Goal: Book appointment/travel/reservation

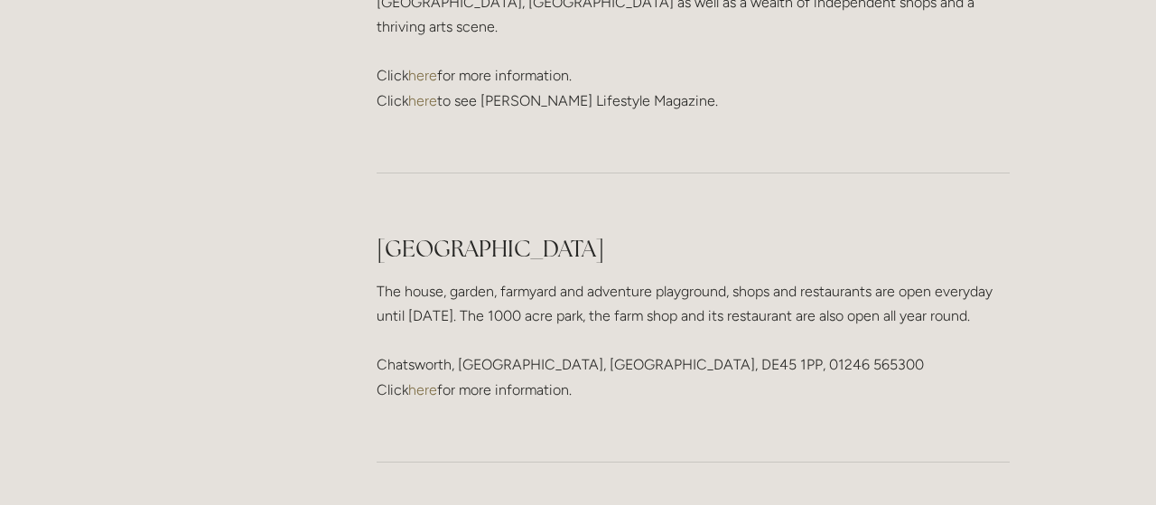
scroll to position [2535, 0]
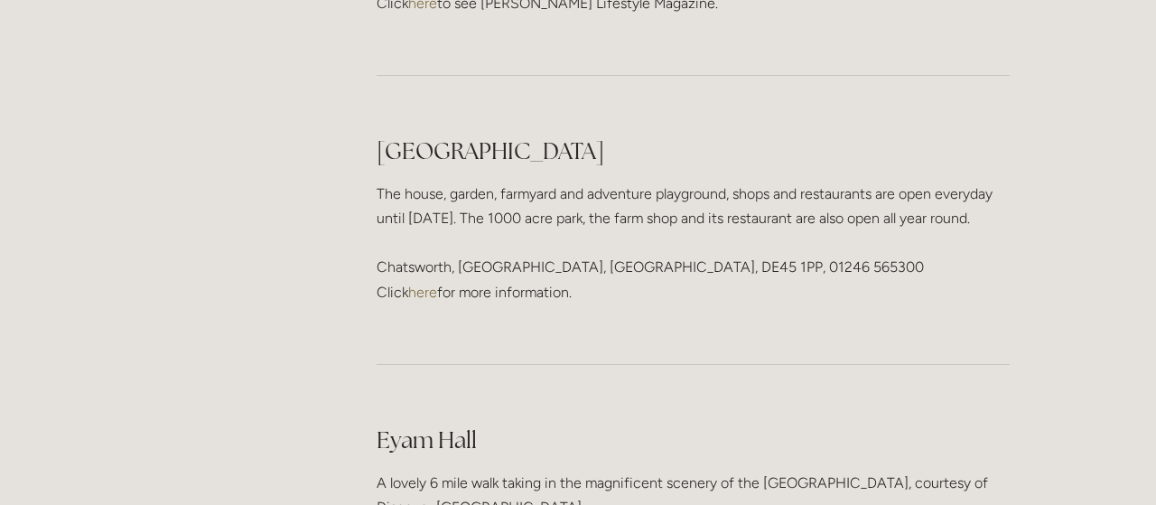
click at [427, 284] on link "here" at bounding box center [422, 292] width 29 height 17
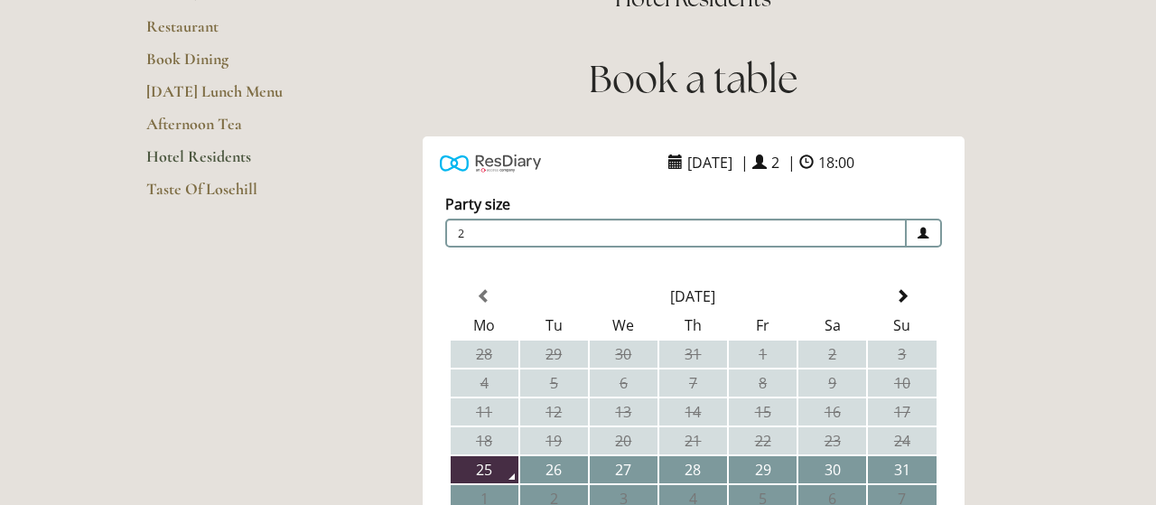
scroll to position [293, 0]
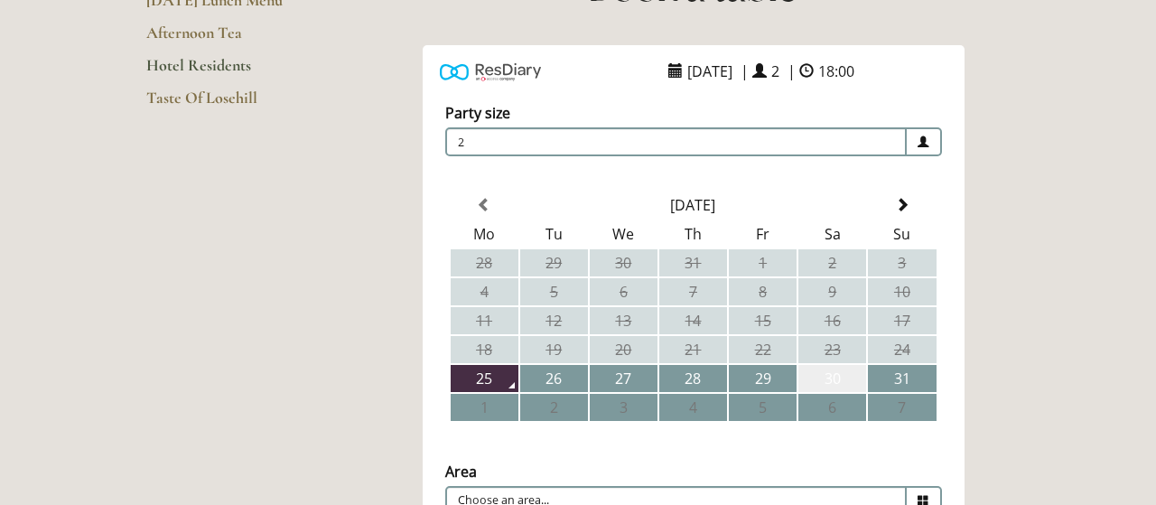
click at [834, 379] on td "30" at bounding box center [832, 378] width 68 height 27
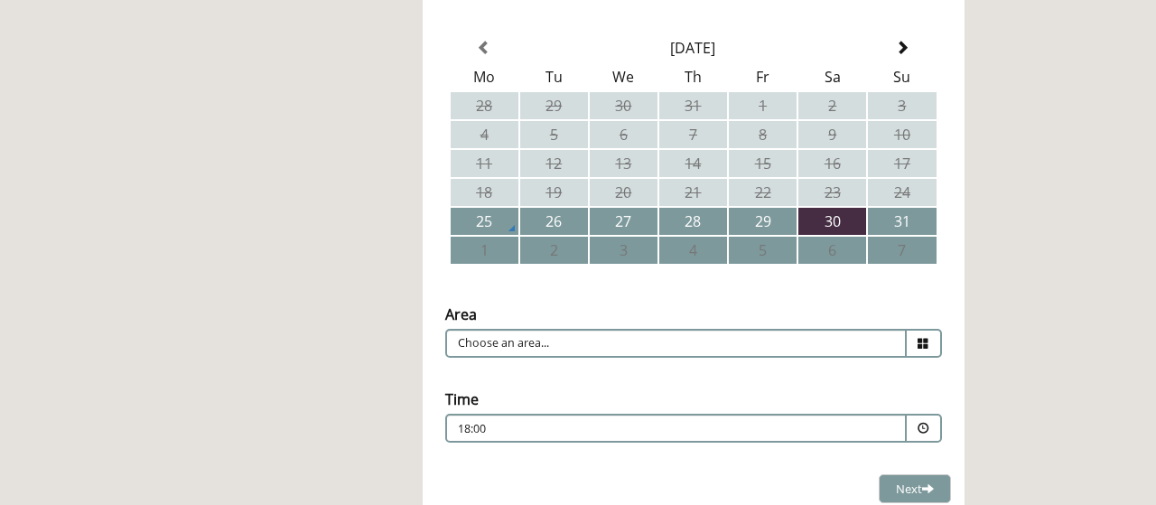
scroll to position [488, 0]
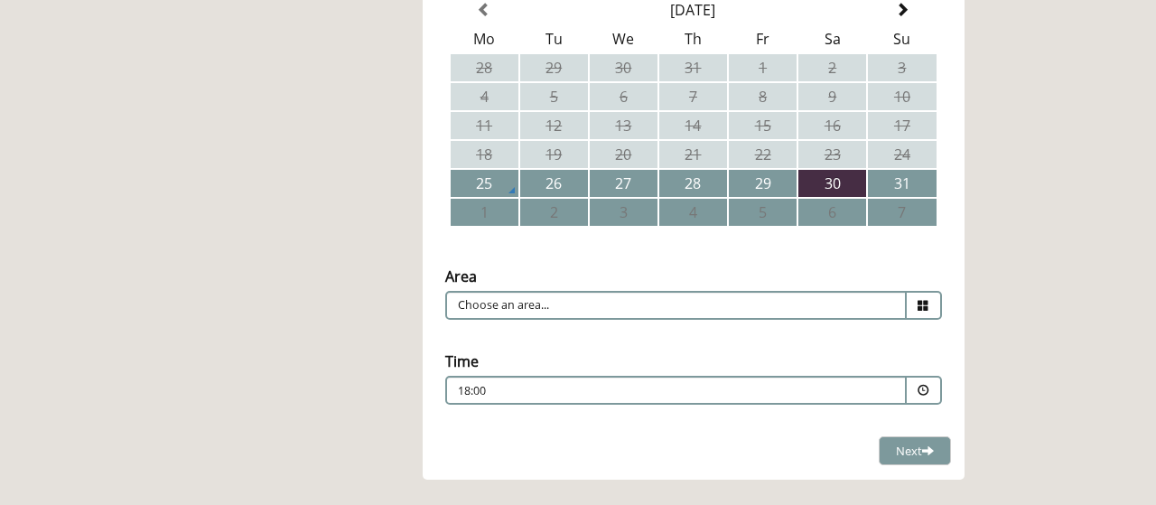
click at [926, 305] on icon at bounding box center [923, 306] width 12 height 12
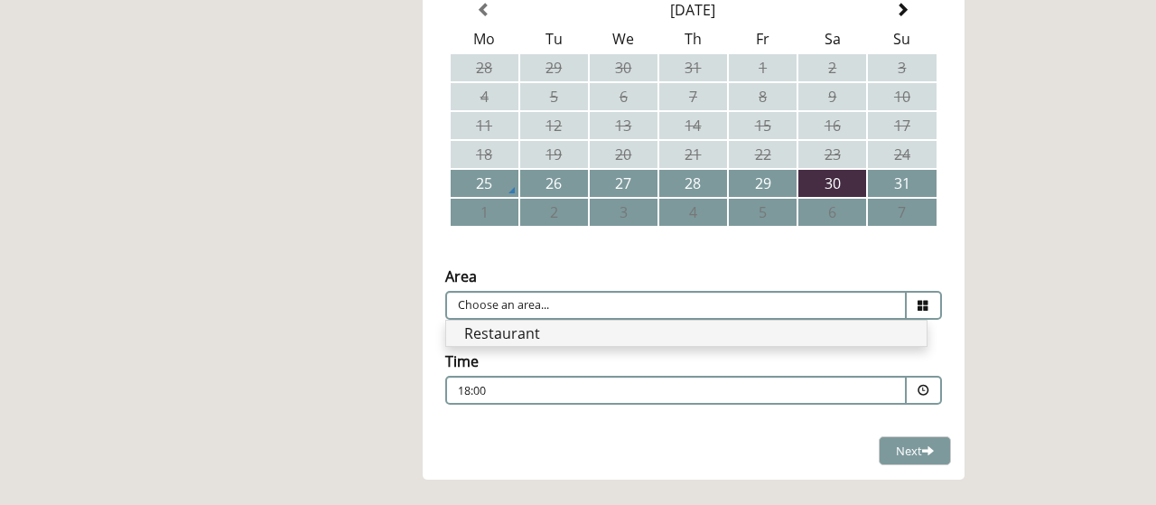
click at [783, 331] on li "Restaurant" at bounding box center [686, 333] width 480 height 25
type input "Restaurant"
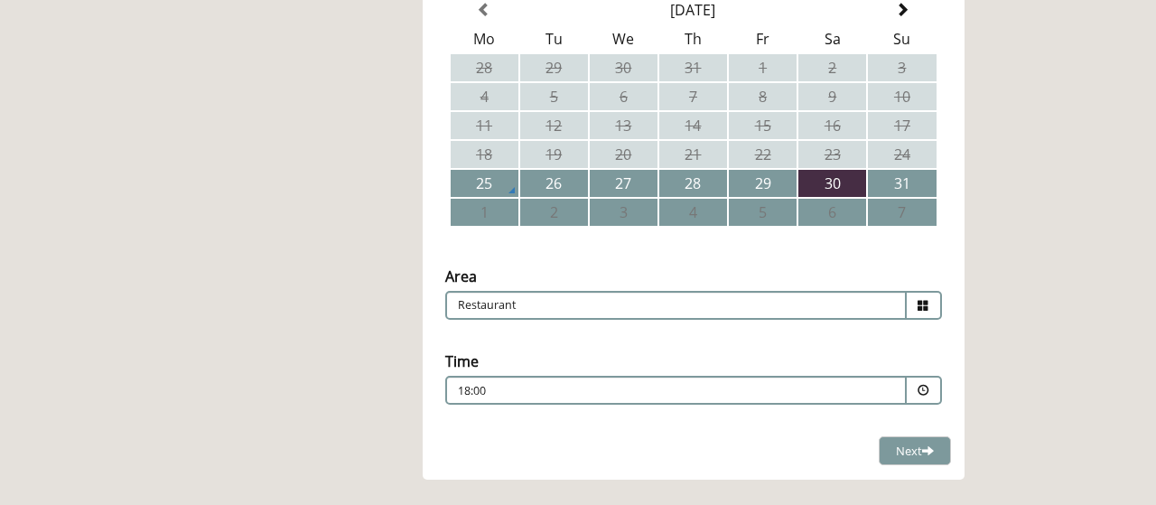
click at [883, 389] on div "18:00 Combined Shape Join Standby List" at bounding box center [676, 395] width 436 height 24
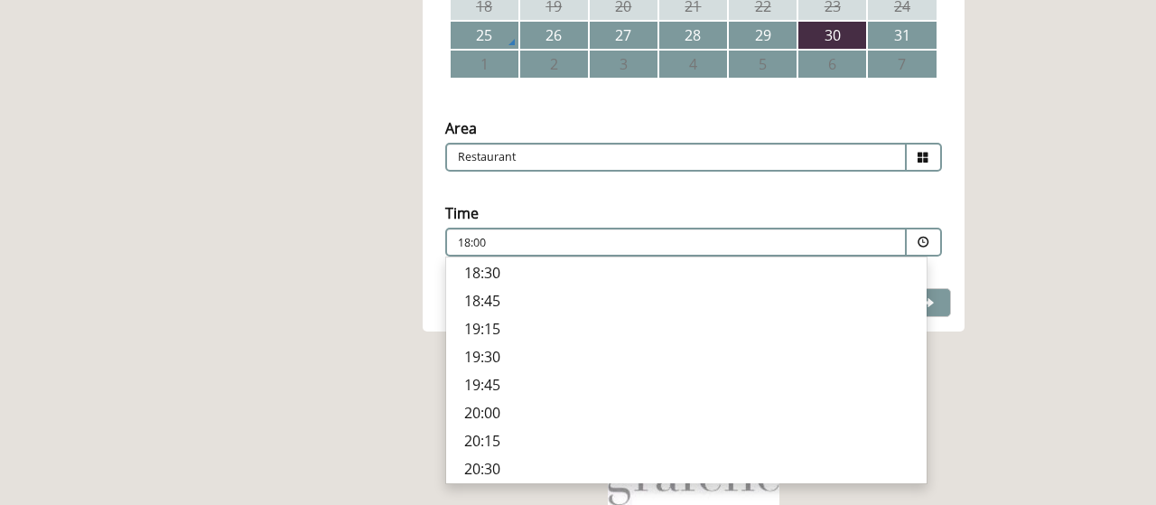
scroll to position [683, 0]
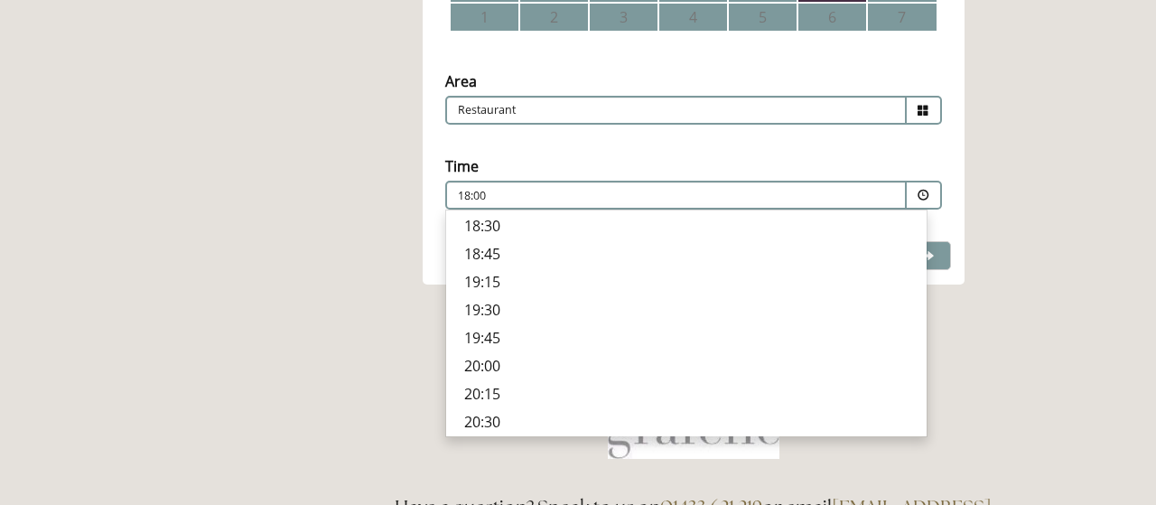
click at [493, 312] on p "19:30" at bounding box center [686, 310] width 444 height 20
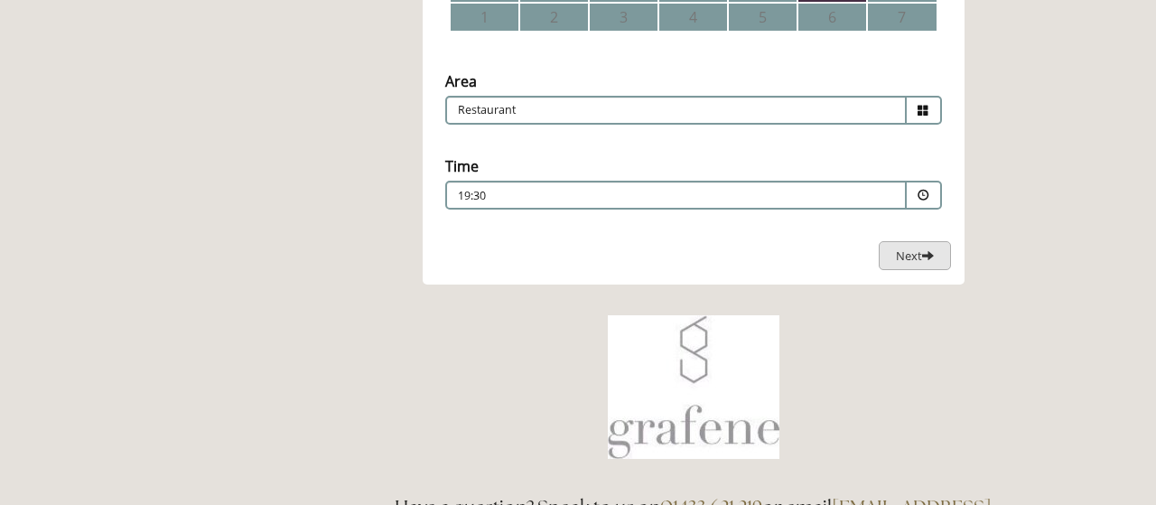
click at [897, 259] on span "Next" at bounding box center [915, 255] width 38 height 16
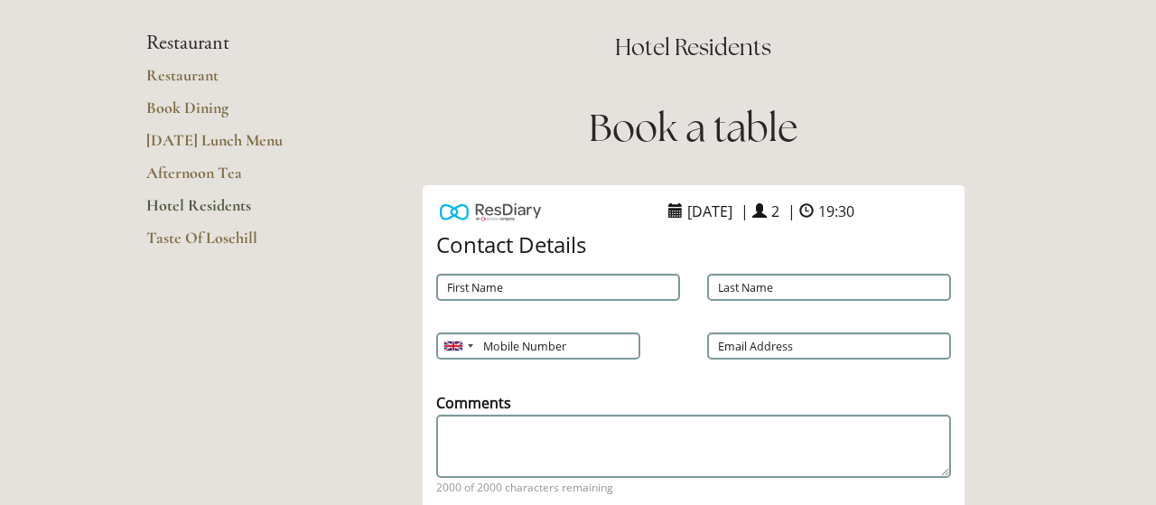
scroll to position [98, 0]
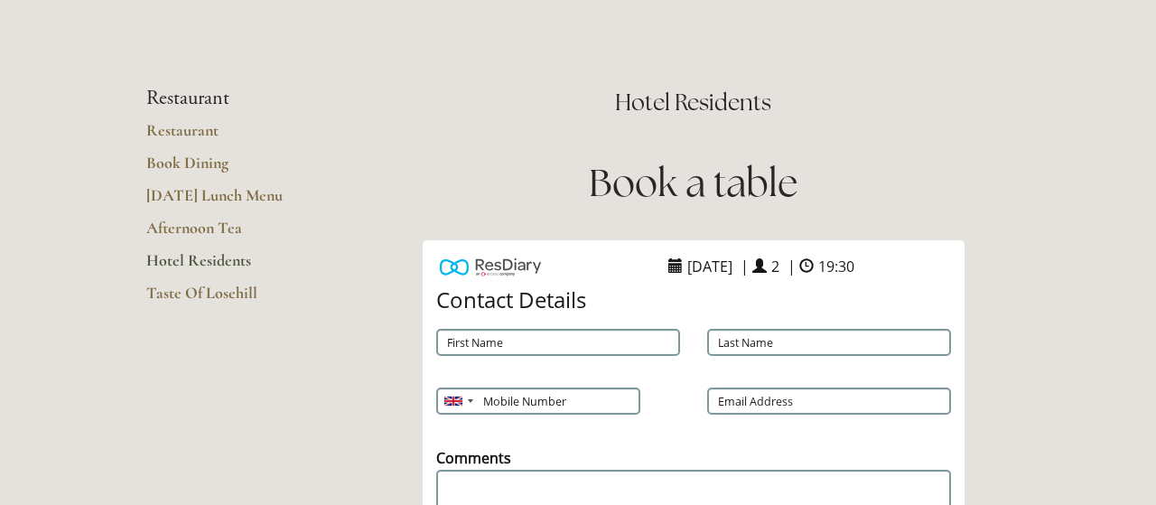
click at [216, 263] on link "Hotel Residents" at bounding box center [232, 266] width 172 height 33
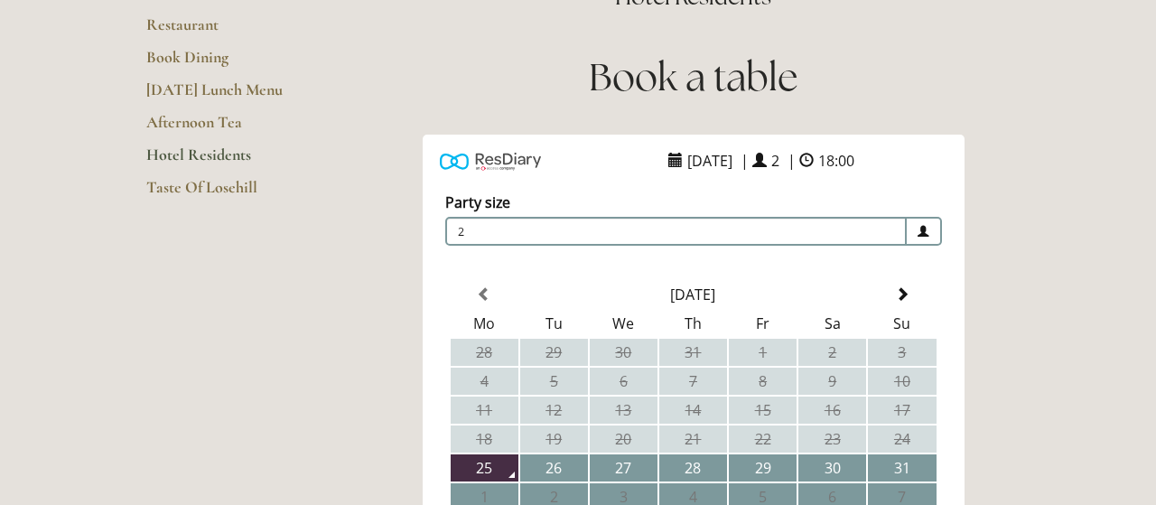
scroll to position [293, 0]
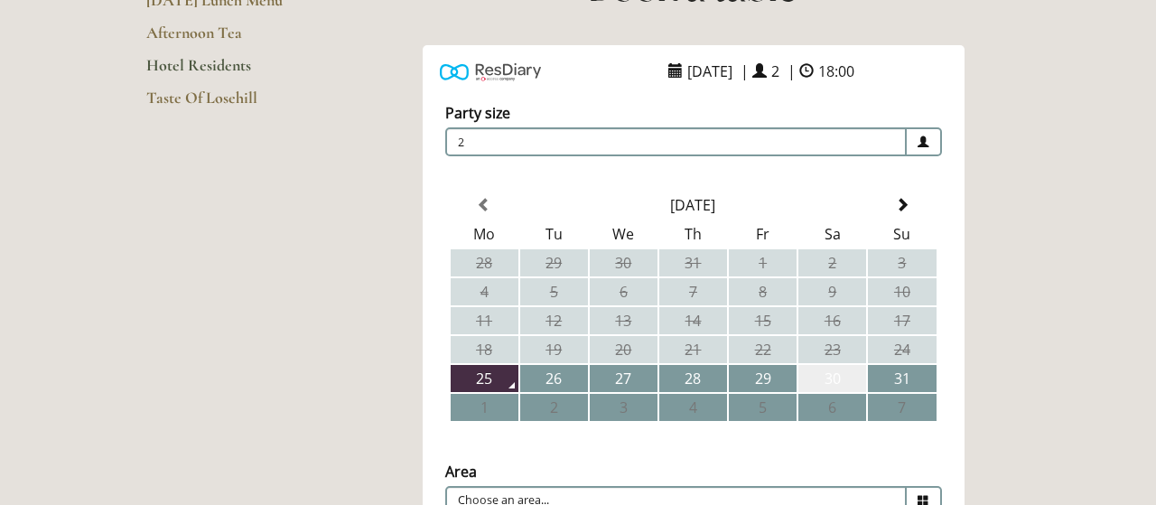
click at [824, 377] on td "30" at bounding box center [832, 378] width 68 height 27
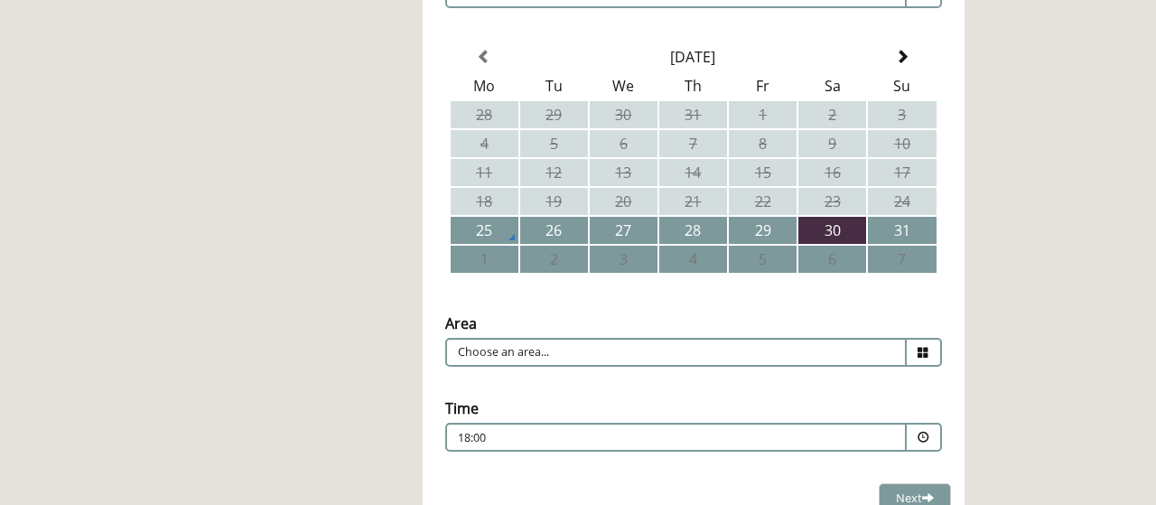
scroll to position [488, 0]
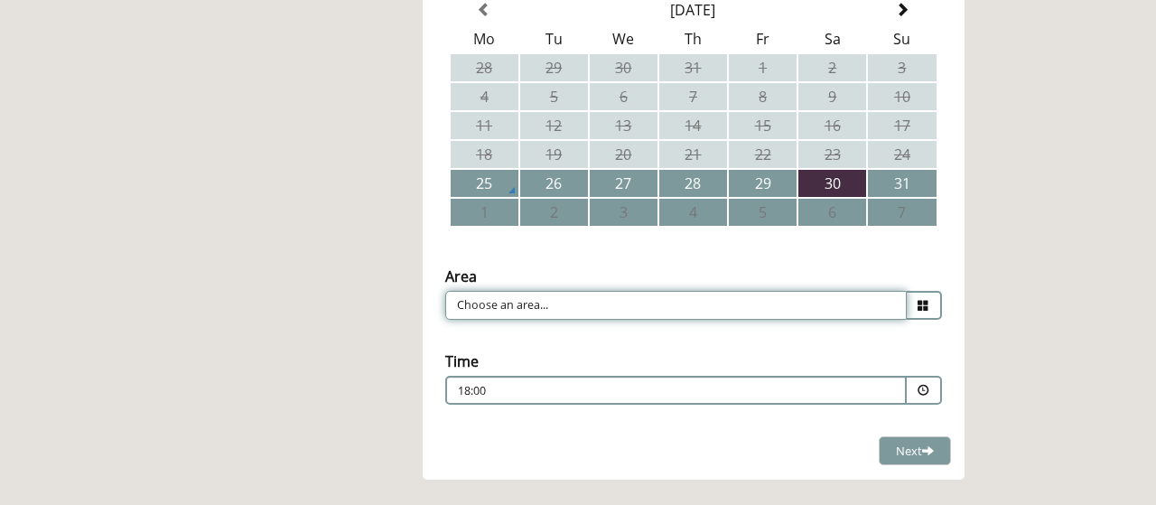
click at [888, 305] on input "Choose an area..." at bounding box center [675, 305] width 461 height 29
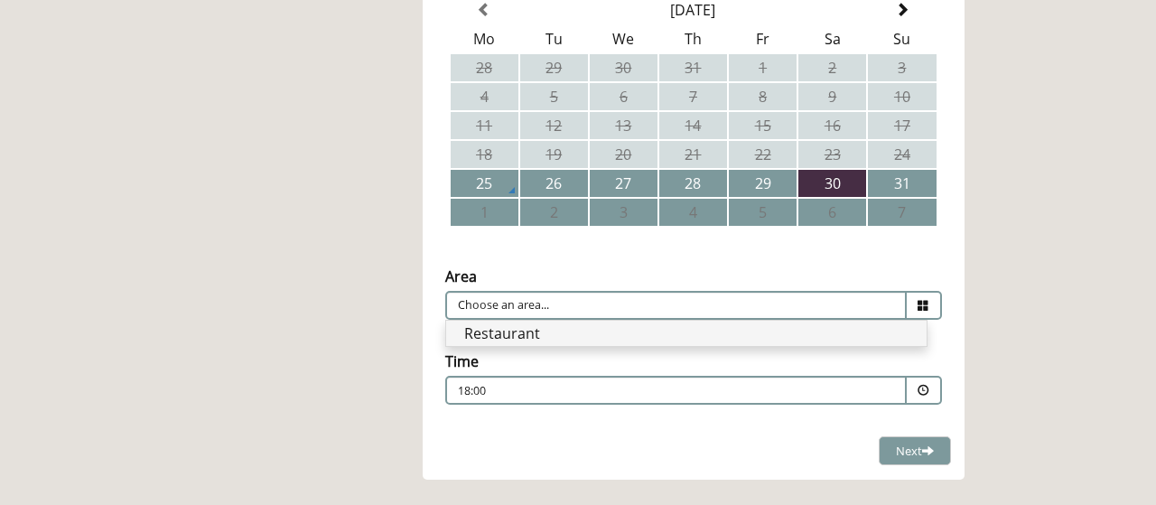
click at [831, 339] on li "Restaurant" at bounding box center [686, 333] width 480 height 25
type input "Restaurant"
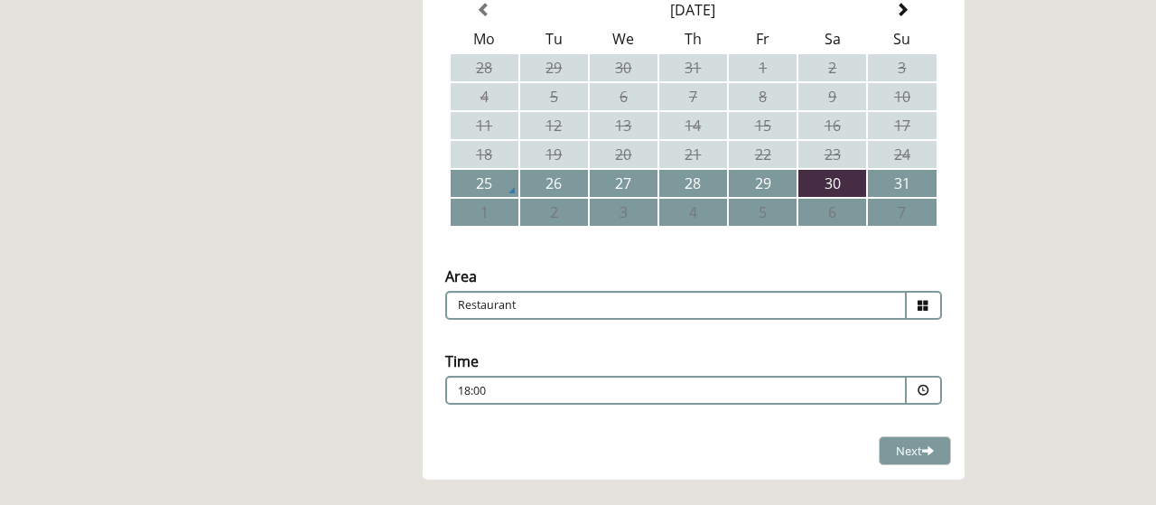
click at [879, 392] on div "18:00 Combined Shape Join Standby List" at bounding box center [676, 395] width 436 height 24
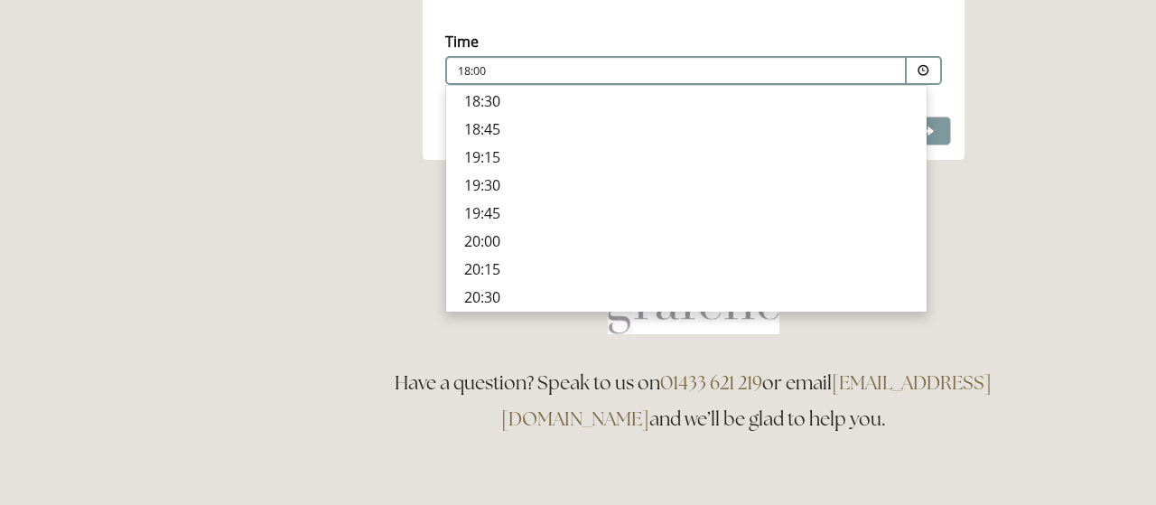
scroll to position [780, 0]
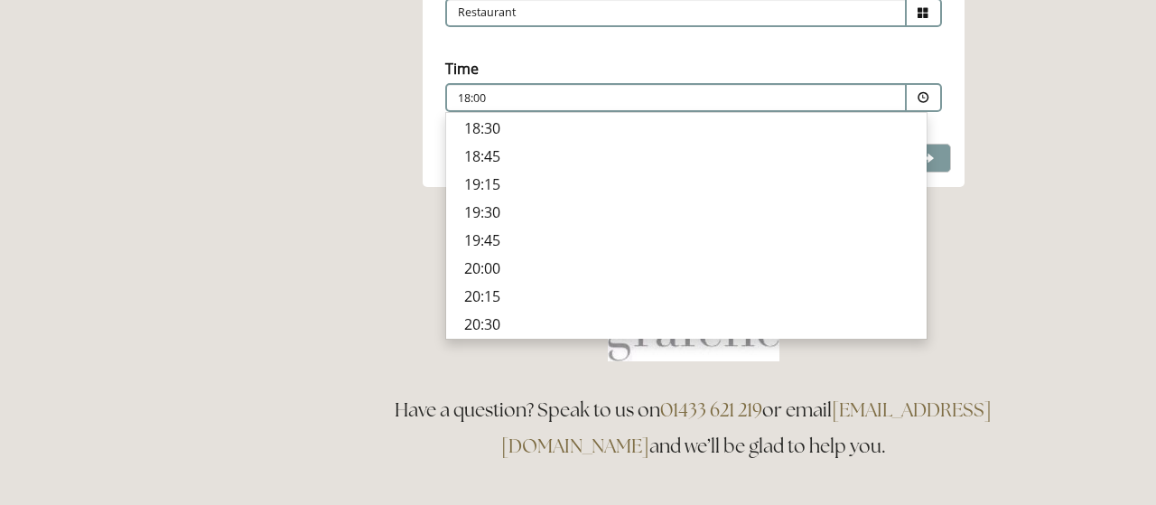
click at [1052, 268] on div "Rooms Rooms Your Stay Book a stay Offers Spa" at bounding box center [578, 424] width 1156 height 2409
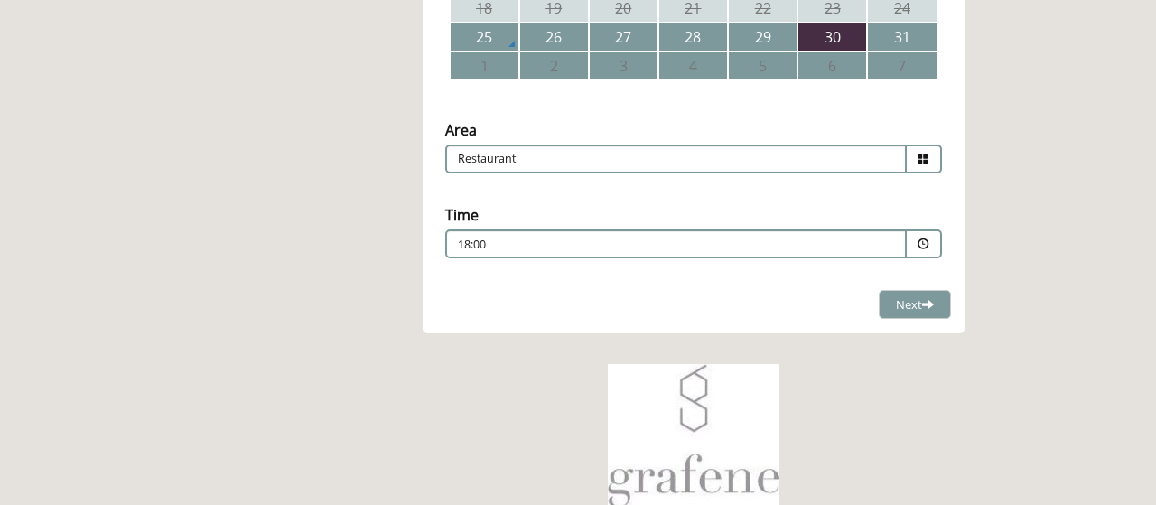
scroll to position [390, 0]
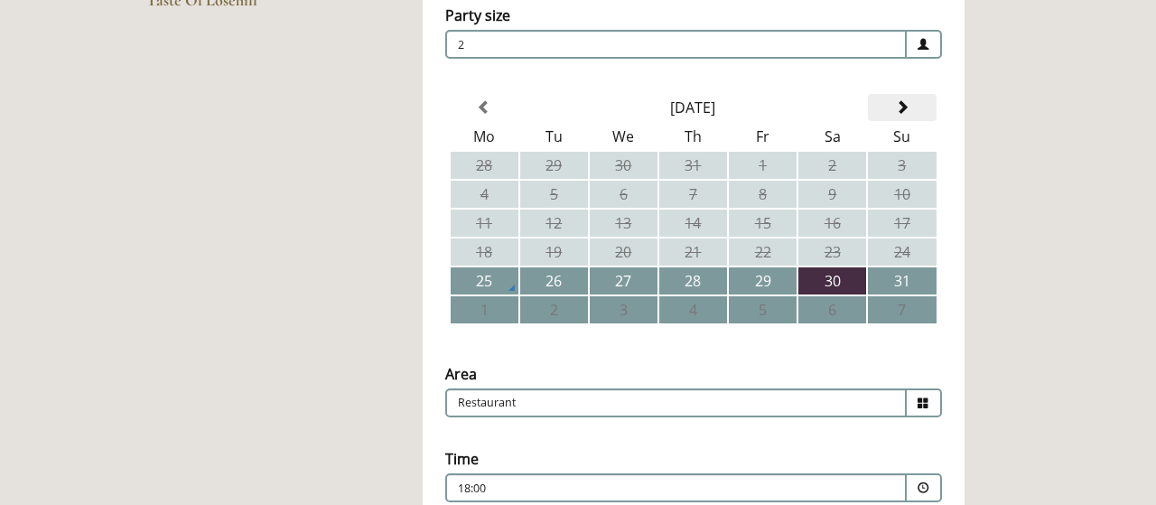
click at [907, 104] on span at bounding box center [902, 107] width 14 height 14
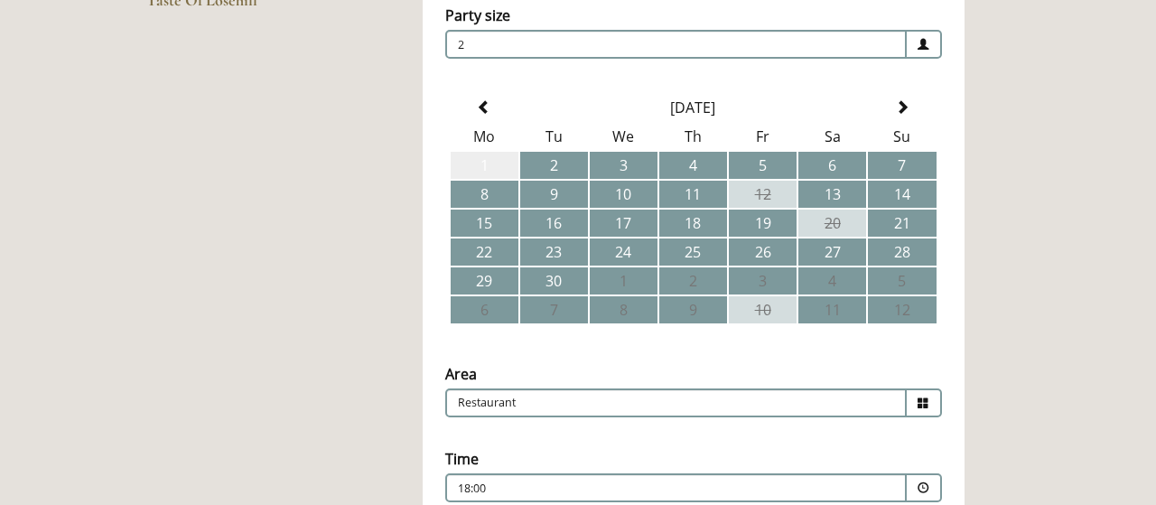
click at [496, 169] on td "1" at bounding box center [485, 165] width 68 height 27
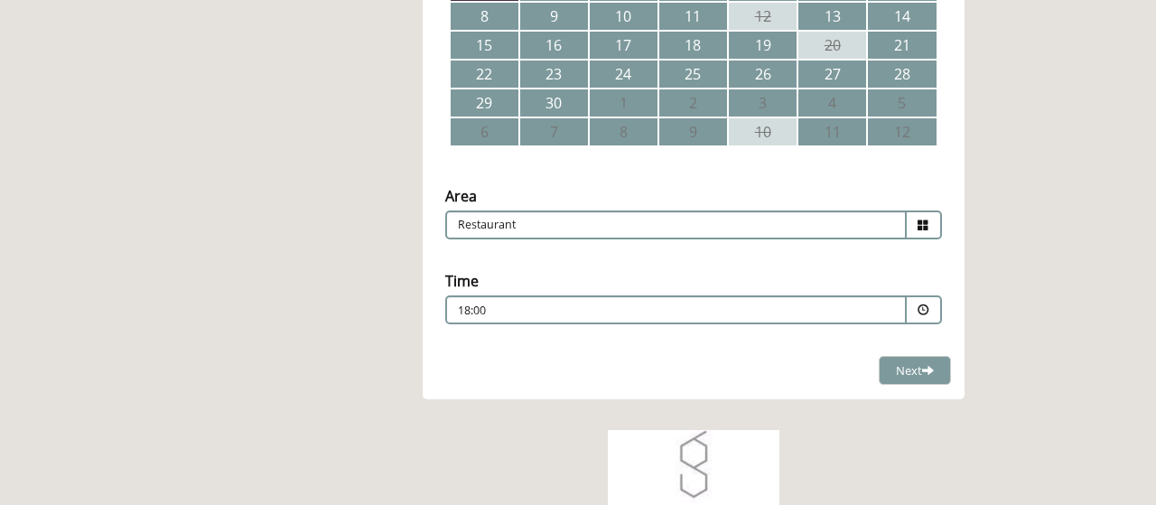
scroll to position [585, 0]
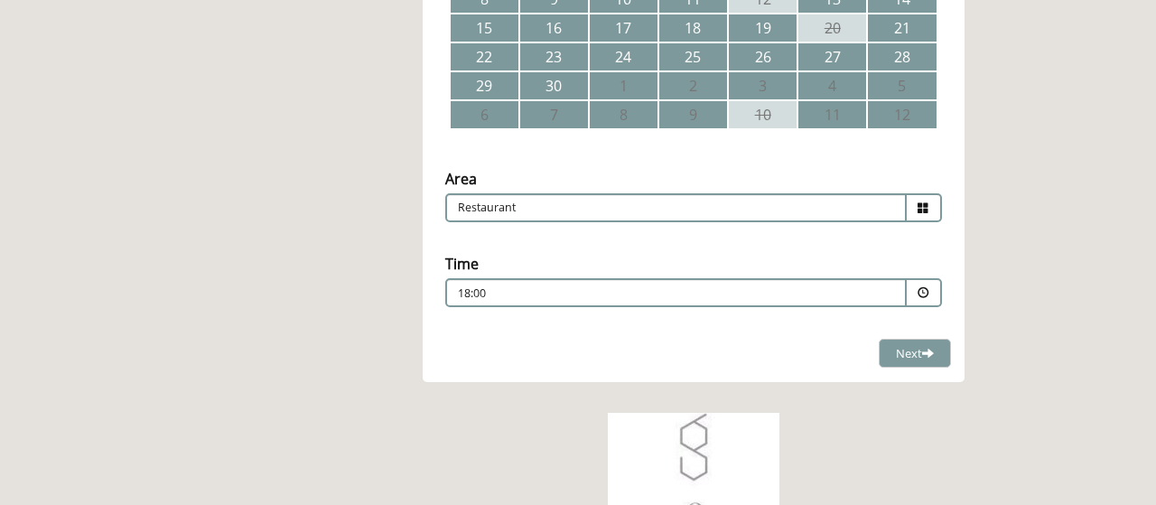
click at [853, 297] on div "18:00 Combined Shape Join Standby List" at bounding box center [676, 297] width 436 height 24
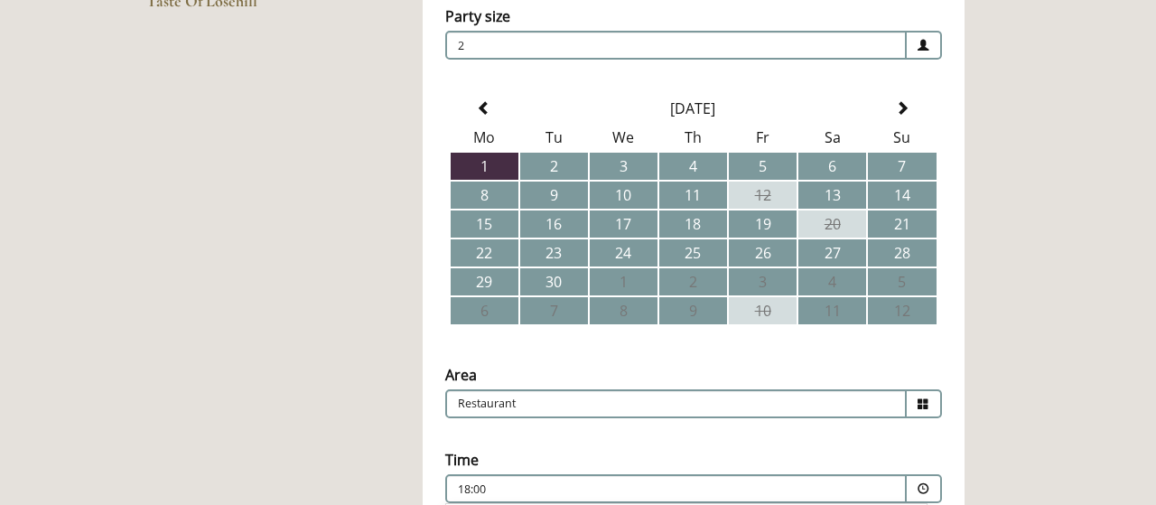
scroll to position [390, 0]
click at [477, 107] on th at bounding box center [485, 107] width 68 height 27
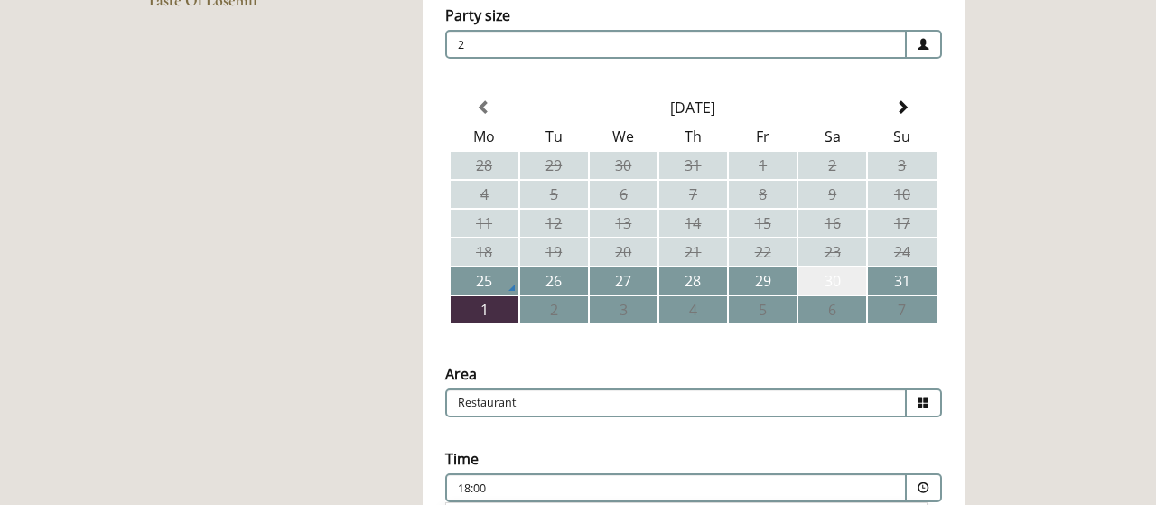
click at [844, 283] on td "30" at bounding box center [832, 280] width 68 height 27
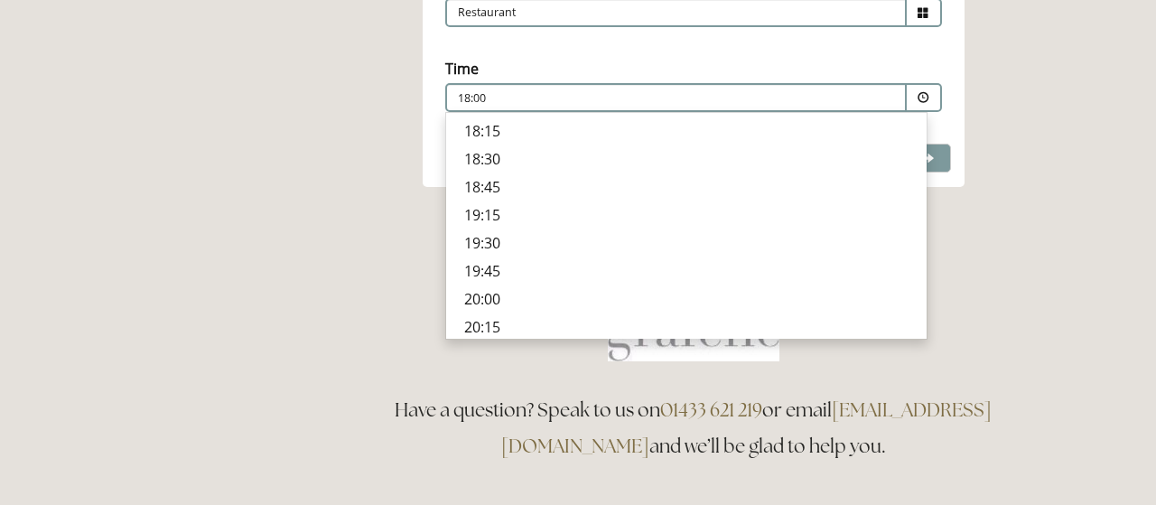
scroll to position [657, 0]
click at [490, 185] on p "19:15" at bounding box center [686, 184] width 444 height 20
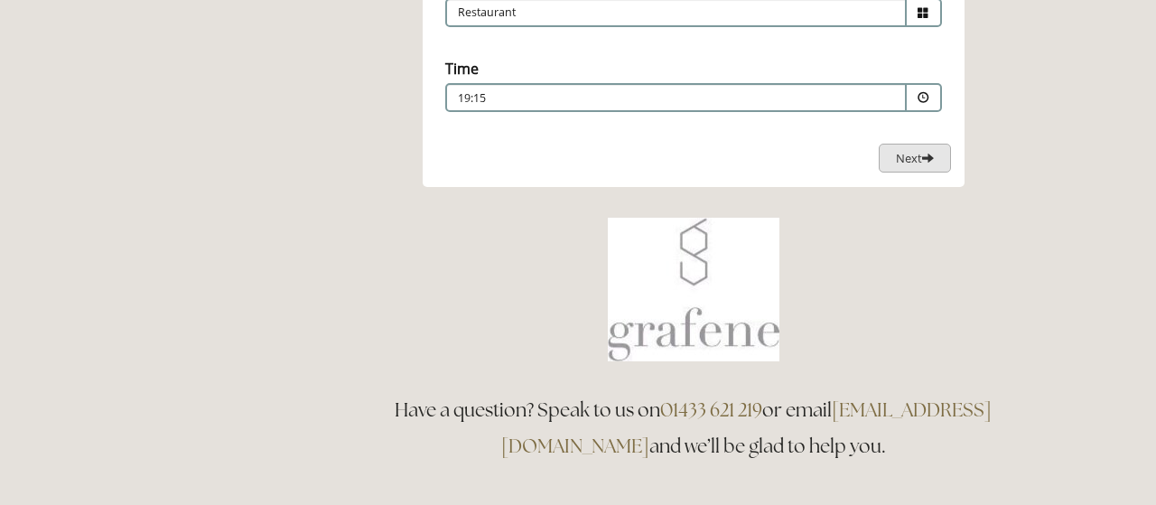
click at [897, 162] on span "Next" at bounding box center [915, 158] width 38 height 16
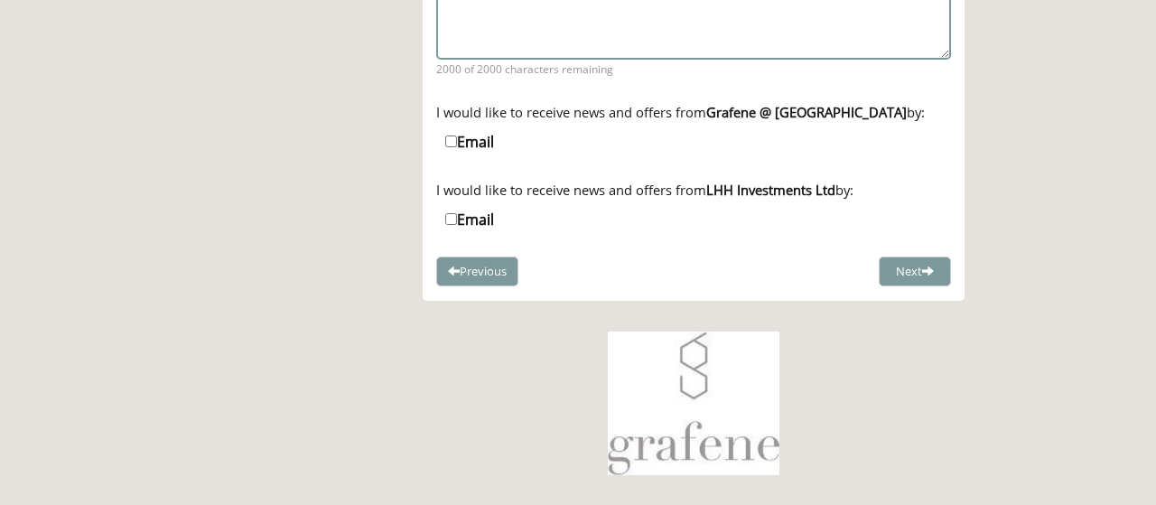
scroll to position [488, 0]
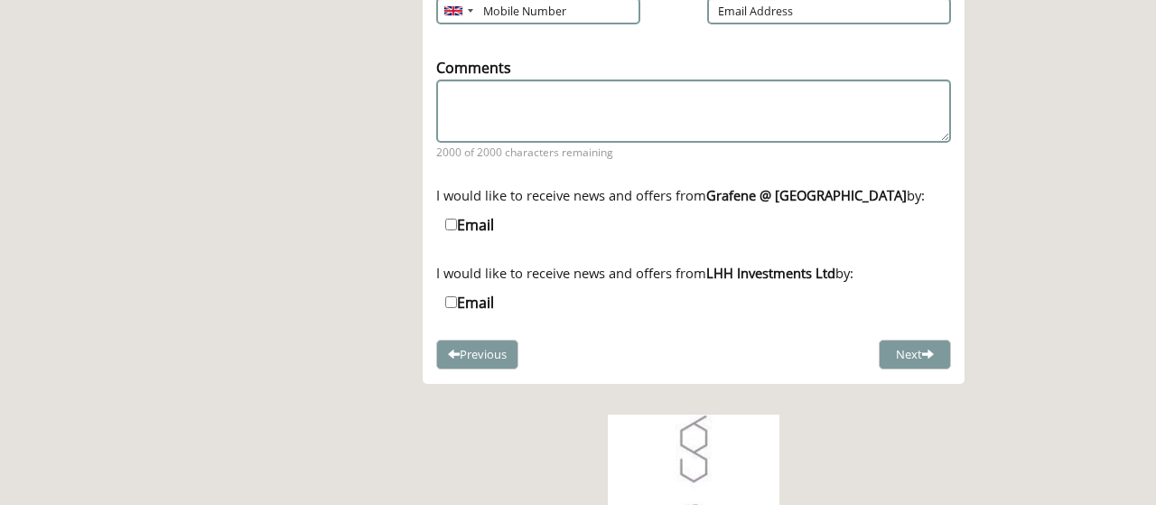
click at [458, 225] on label "Email" at bounding box center [469, 225] width 49 height 20
click at [457, 225] on input "Email" at bounding box center [451, 225] width 12 height 12
checkbox input "true"
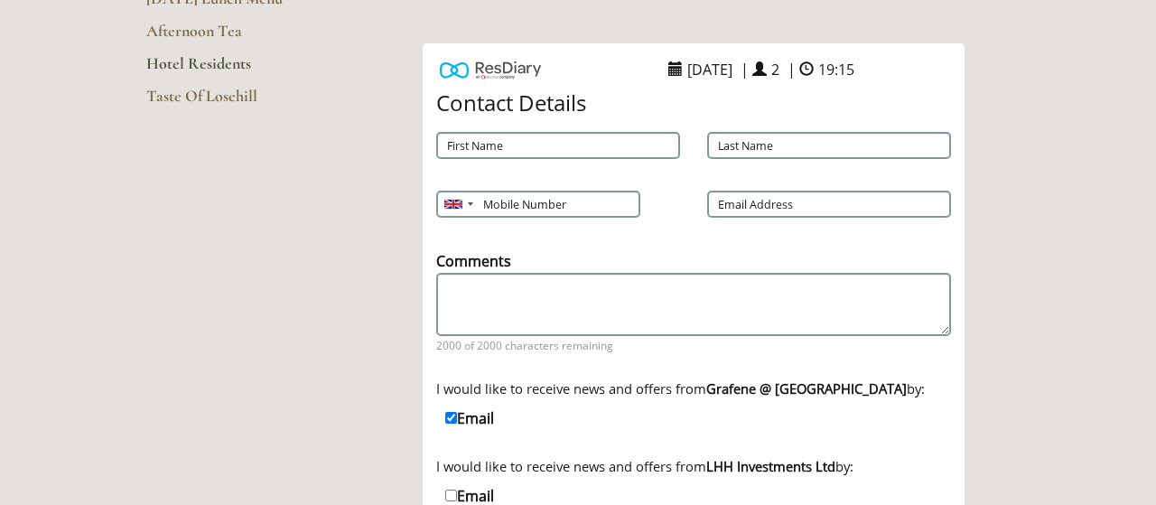
scroll to position [293, 0]
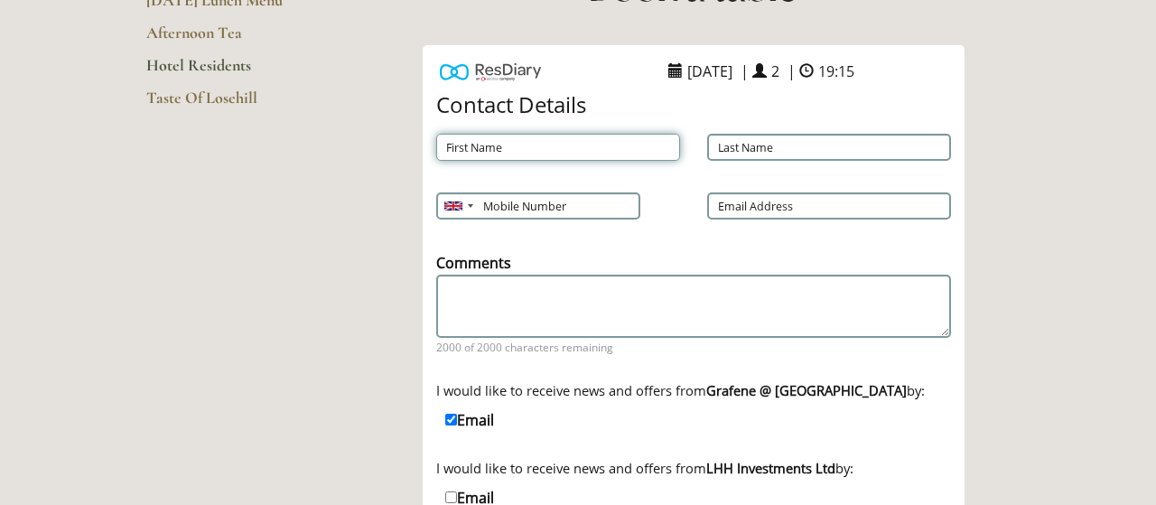
click at [546, 151] on input "First Name" at bounding box center [558, 147] width 244 height 27
type input "[PERSON_NAME]"
click at [747, 138] on input "Last Name" at bounding box center [829, 147] width 244 height 27
type input "[PERSON_NAME]"
click at [548, 212] on input "Mobile Number" at bounding box center [537, 205] width 202 height 27
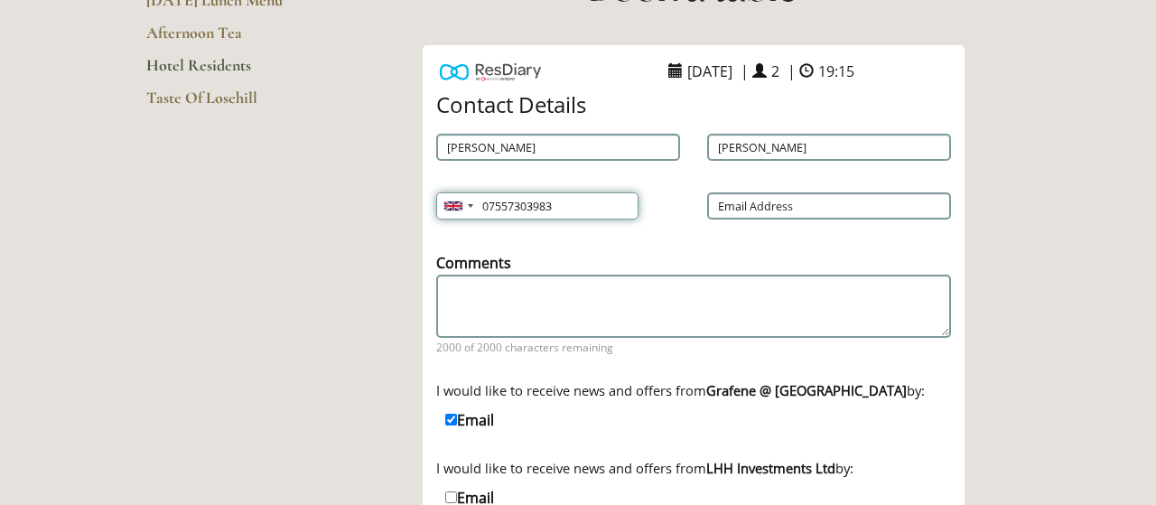
type input "07557303983"
click at [805, 211] on input "Email Address" at bounding box center [829, 205] width 244 height 27
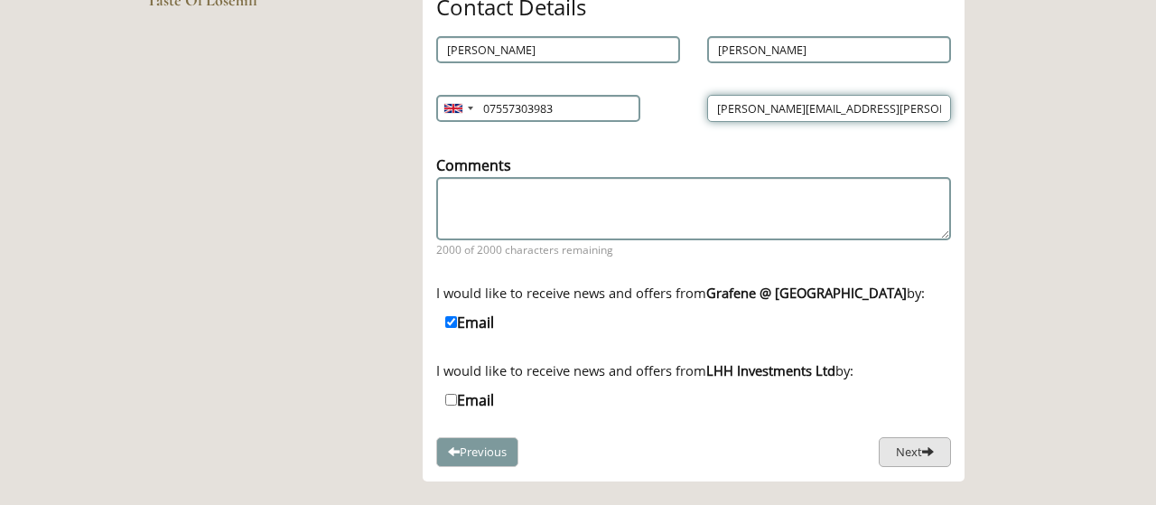
type input "[PERSON_NAME][EMAIL_ADDRESS][PERSON_NAME][DOMAIN_NAME]"
click at [909, 458] on button "Next" at bounding box center [915, 452] width 72 height 30
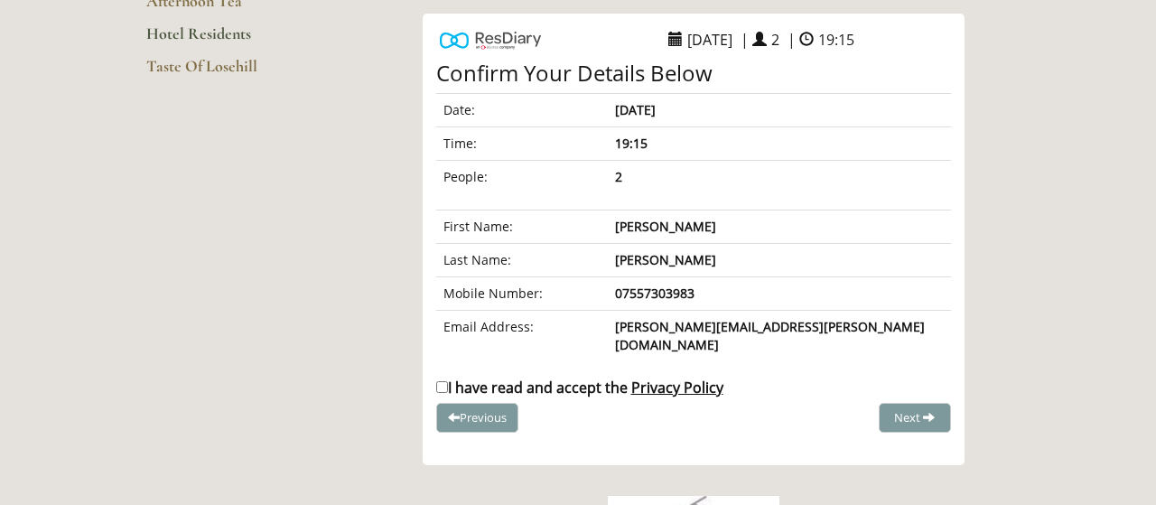
scroll to position [293, 0]
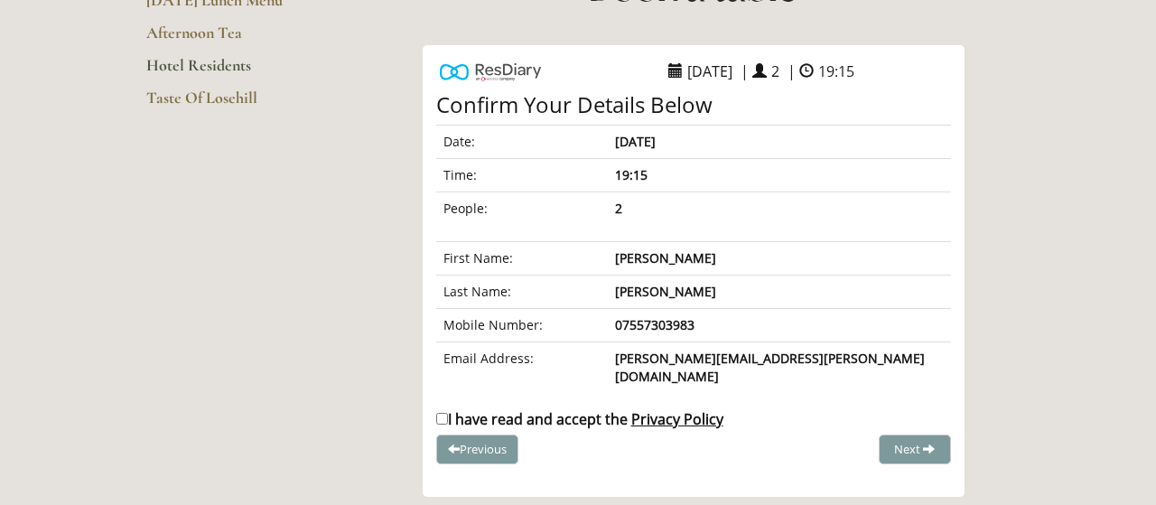
drag, startPoint x: 734, startPoint y: 429, endPoint x: 723, endPoint y: 419, distance: 14.7
click at [734, 434] on div "Previous Next" at bounding box center [694, 449] width 542 height 30
click at [707, 409] on span "Privacy Policy" at bounding box center [677, 419] width 92 height 20
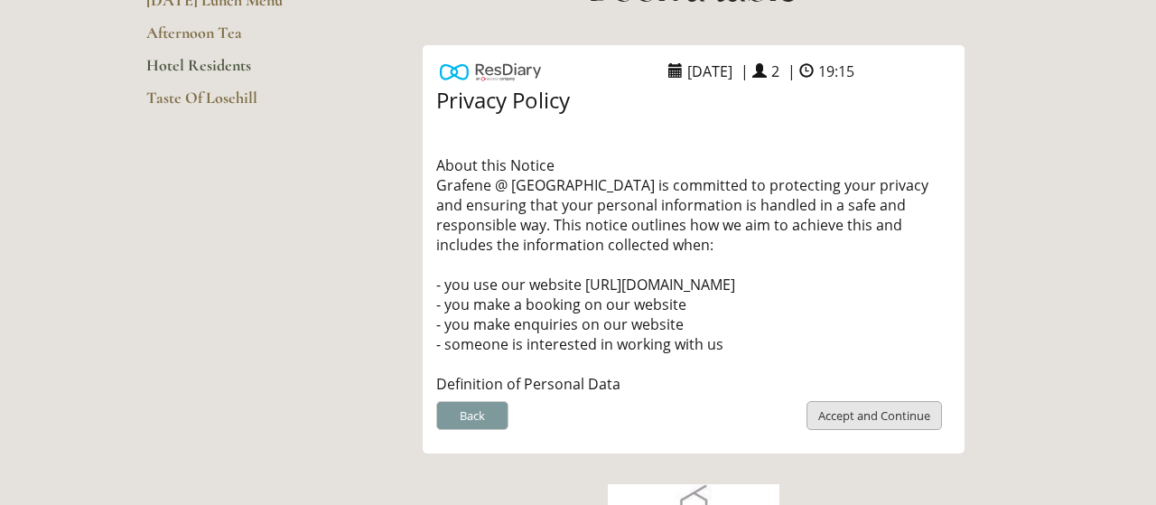
click at [835, 421] on button "Accept and Continue" at bounding box center [873, 416] width 135 height 30
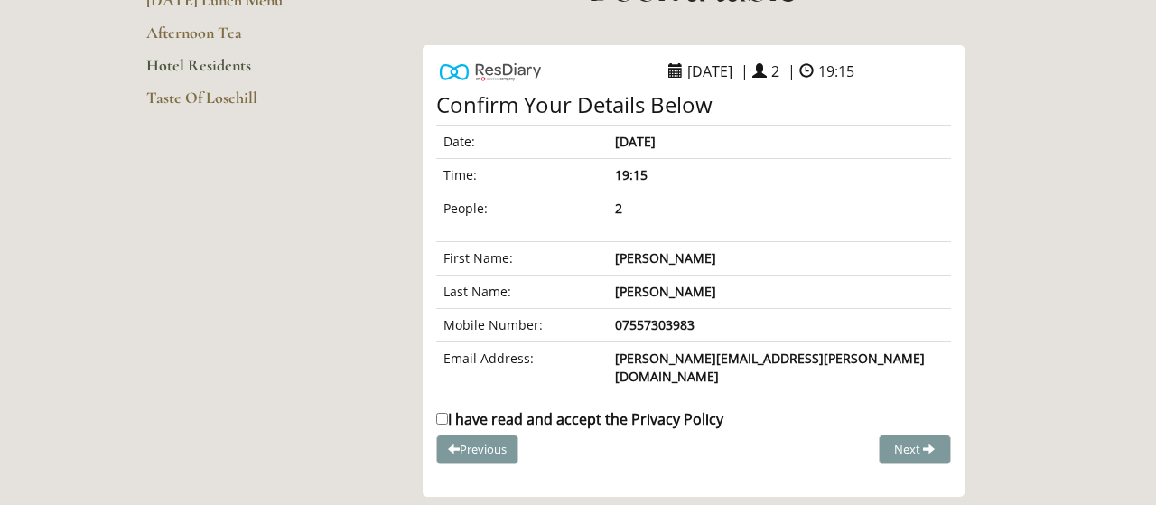
click at [449, 409] on label "I have read and accept the Privacy Policy" at bounding box center [579, 419] width 287 height 20
click at [448, 413] on input "I have read and accept the Privacy Policy" at bounding box center [442, 419] width 12 height 12
checkbox input "true"
click at [858, 441] on span "Complete Booking" at bounding box center [874, 449] width 99 height 16
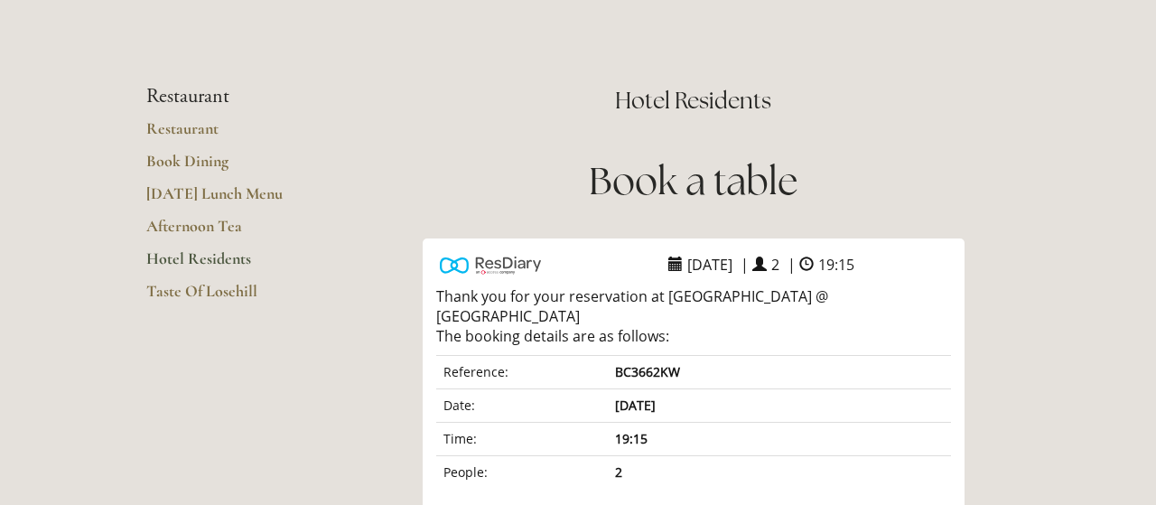
scroll to position [0, 0]
